Goal: Use online tool/utility: Utilize a website feature to perform a specific function

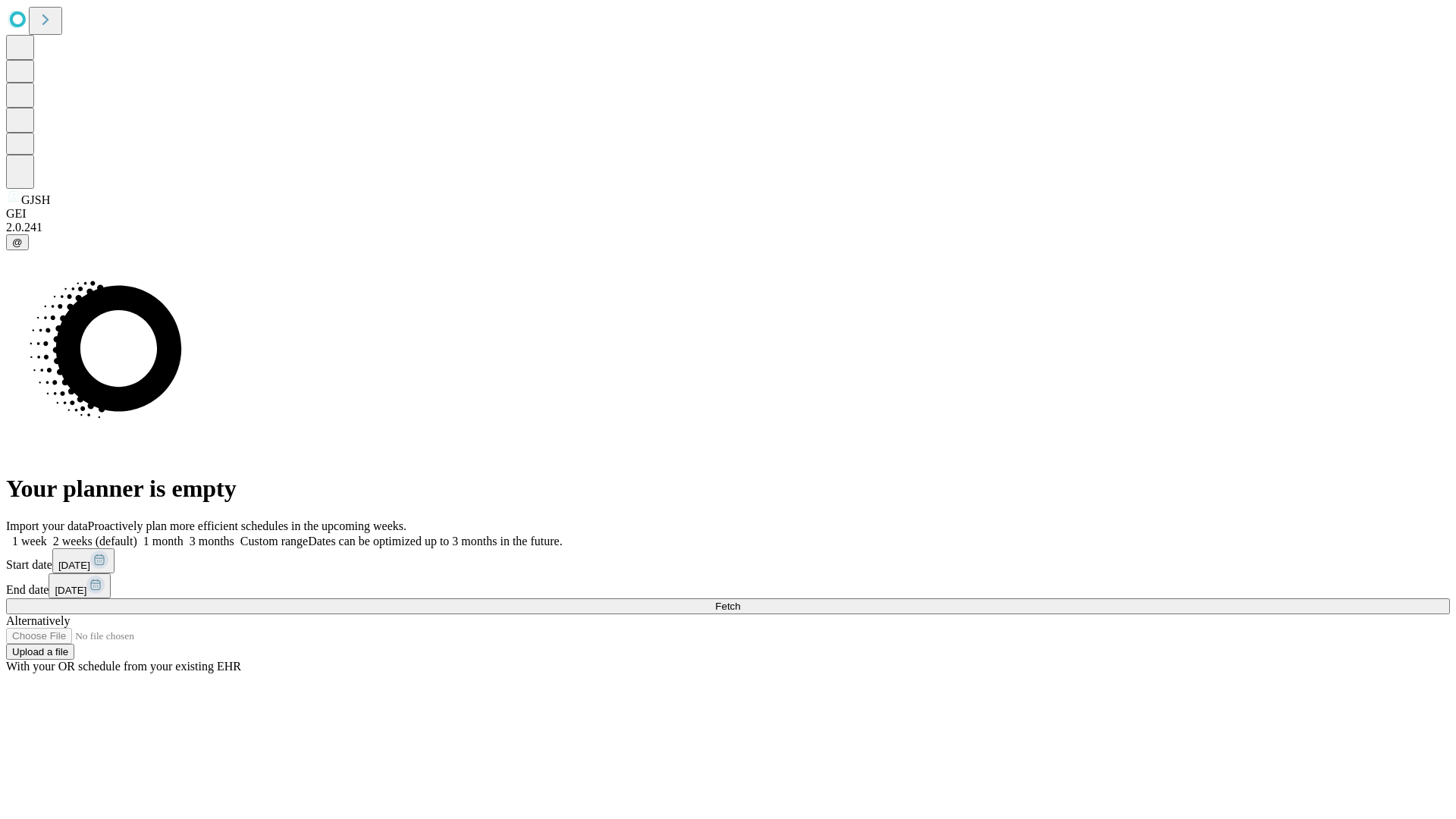
click at [740, 601] on span "Fetch" at bounding box center [727, 606] width 25 height 11
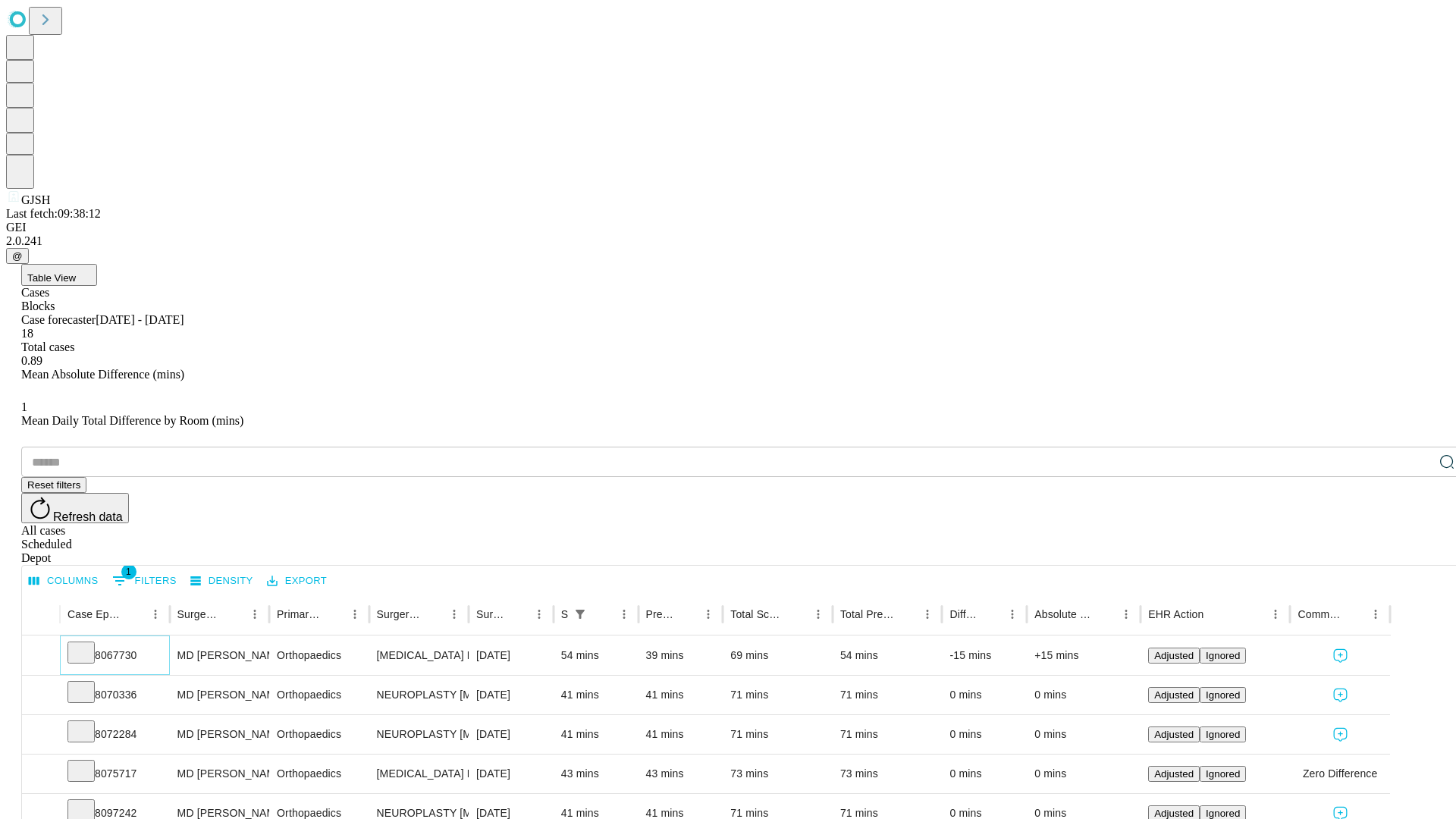
click at [88, 644] on icon at bounding box center [81, 651] width 16 height 16
